Goal: Find contact information: Find contact information

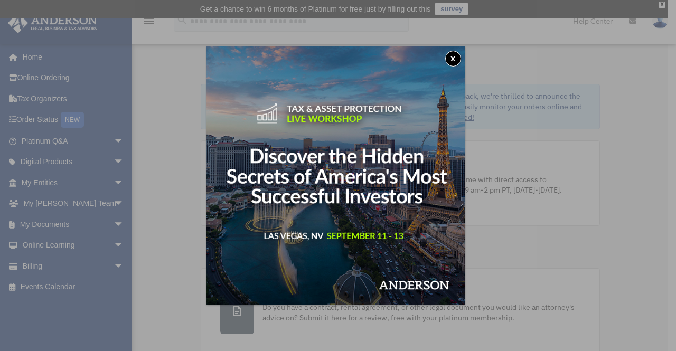
click at [455, 59] on button "x" at bounding box center [453, 59] width 16 height 16
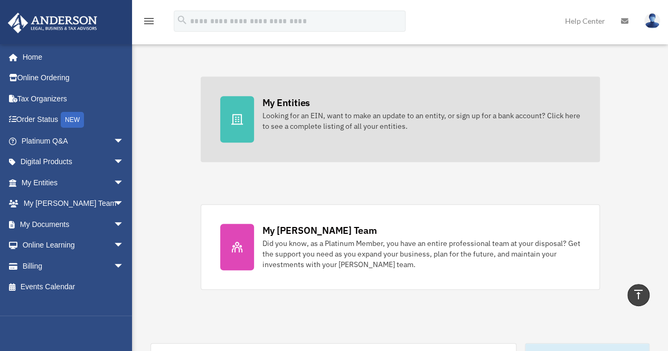
scroll to position [320, 0]
click at [440, 258] on div "Did you know, as a Platinum Member, you have an entire professional team at you…" at bounding box center [421, 254] width 318 height 32
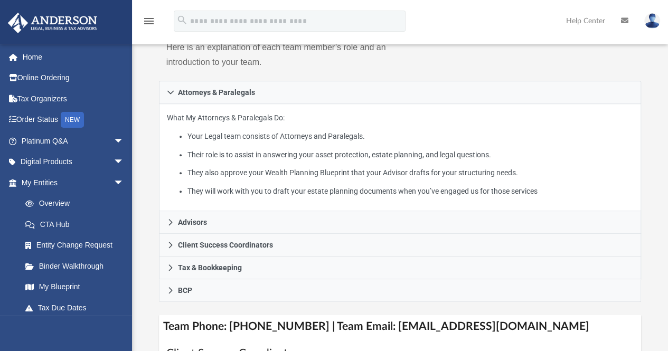
scroll to position [200, 0]
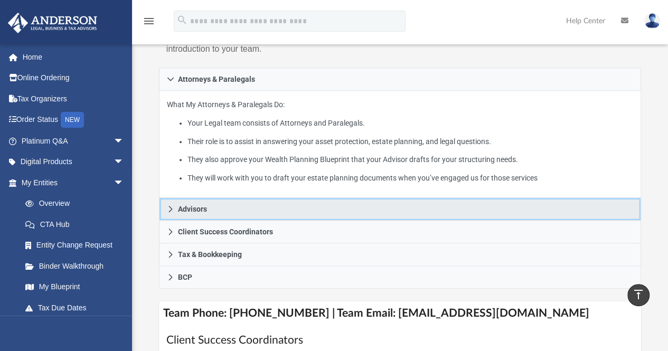
click at [330, 208] on link "Advisors" at bounding box center [400, 209] width 482 height 23
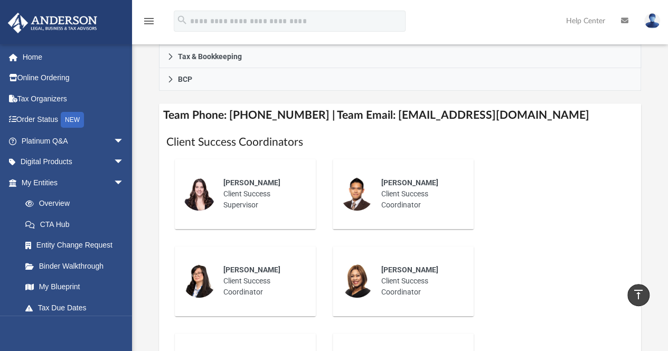
scroll to position [416, 0]
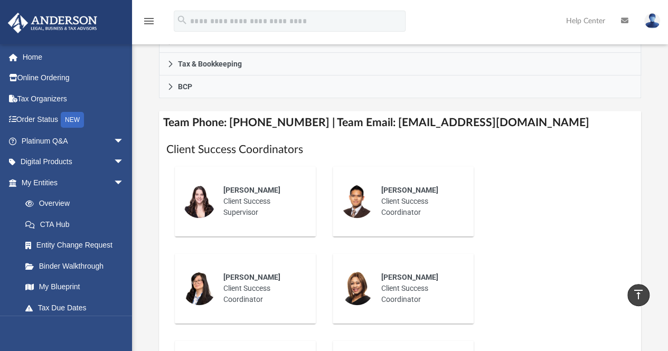
click at [248, 196] on div "[PERSON_NAME] Client Success Supervisor" at bounding box center [262, 201] width 92 height 48
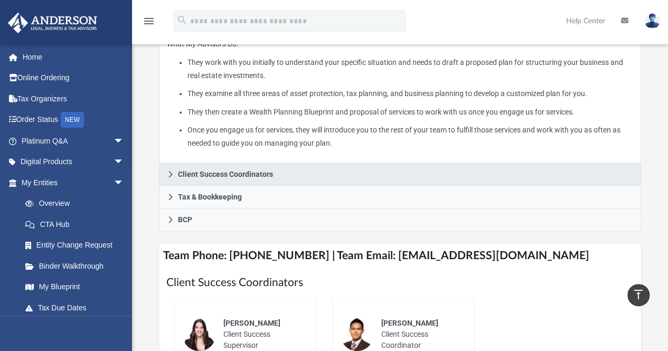
scroll to position [282, 0]
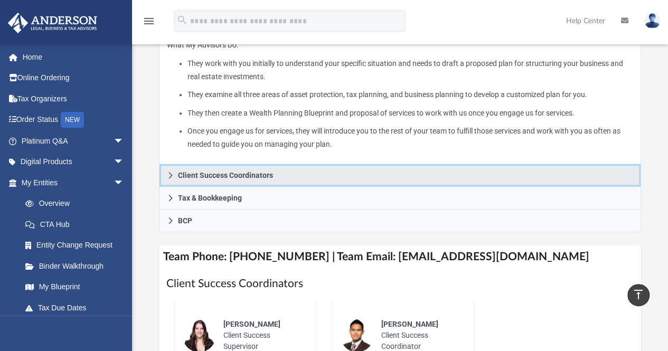
click at [256, 175] on span "Client Success Coordinators" at bounding box center [225, 175] width 95 height 7
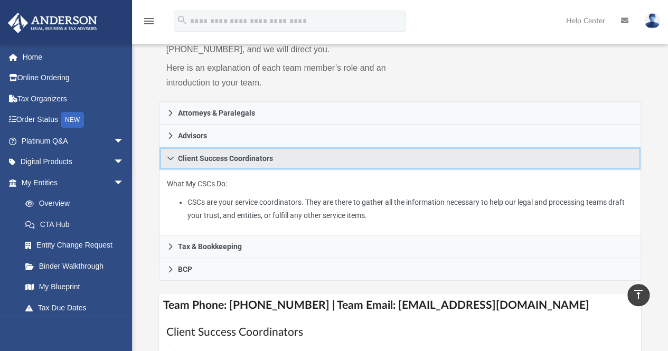
scroll to position [165, 0]
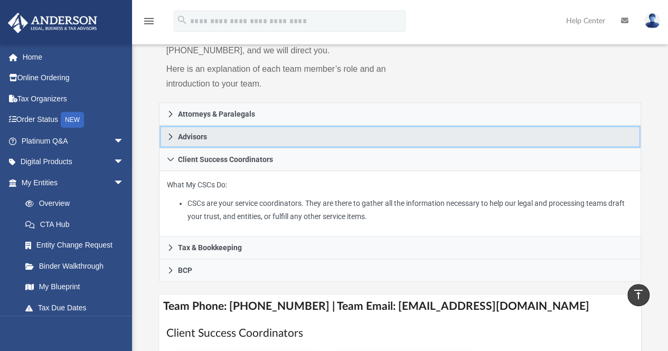
click at [246, 136] on link "Advisors" at bounding box center [400, 137] width 482 height 23
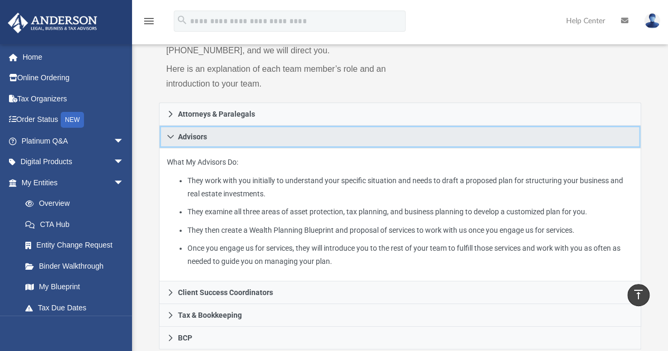
click at [246, 136] on link "Advisors" at bounding box center [400, 137] width 482 height 23
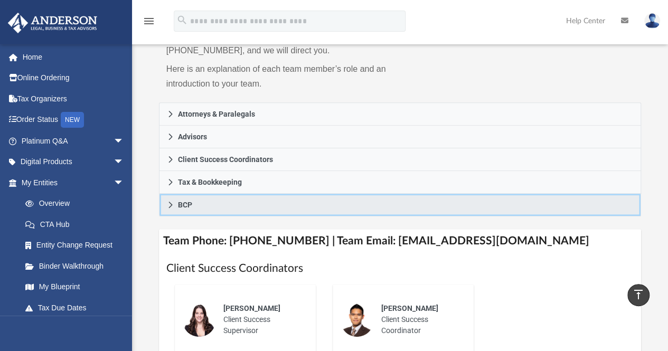
click at [241, 207] on link "BCP" at bounding box center [400, 205] width 482 height 23
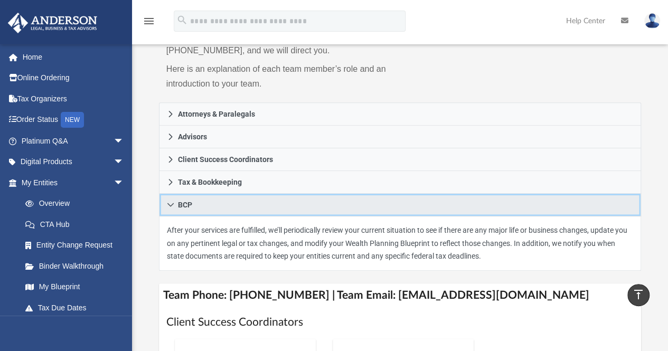
click at [241, 207] on link "BCP" at bounding box center [400, 205] width 482 height 23
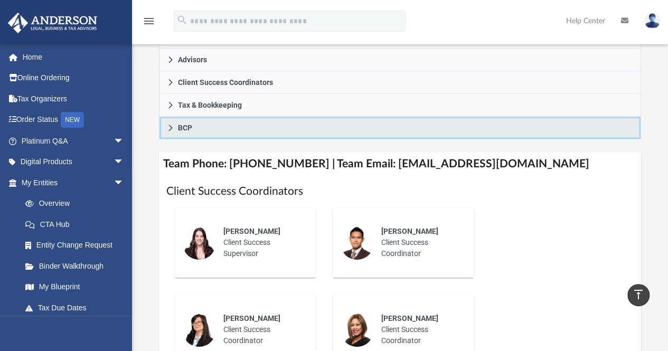
scroll to position [244, 0]
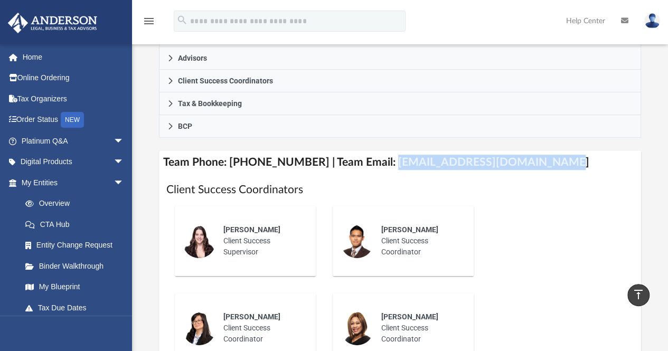
drag, startPoint x: 377, startPoint y: 164, endPoint x: 530, endPoint y: 158, distance: 153.2
click at [530, 158] on h4 "Team Phone: [PHONE_NUMBER] | Team Email: [EMAIL_ADDRESS][DOMAIN_NAME]" at bounding box center [400, 162] width 482 height 24
copy h4 "[EMAIL_ADDRESS][DOMAIN_NAME]"
